Goal: Task Accomplishment & Management: Complete application form

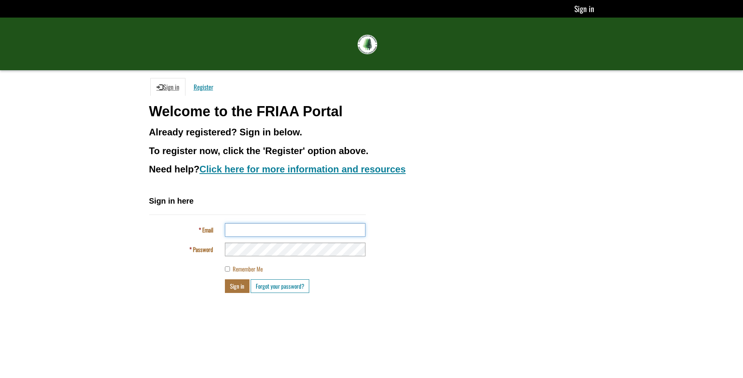
click at [340, 228] on input "Email" at bounding box center [295, 230] width 141 height 14
type input "**********"
click at [232, 287] on button "Sign in" at bounding box center [237, 286] width 25 height 14
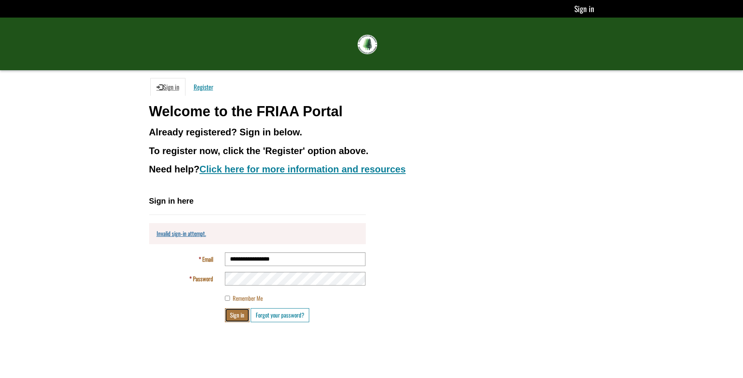
click at [238, 315] on button "Sign in" at bounding box center [237, 315] width 25 height 14
